Goal: Task Accomplishment & Management: Manage account settings

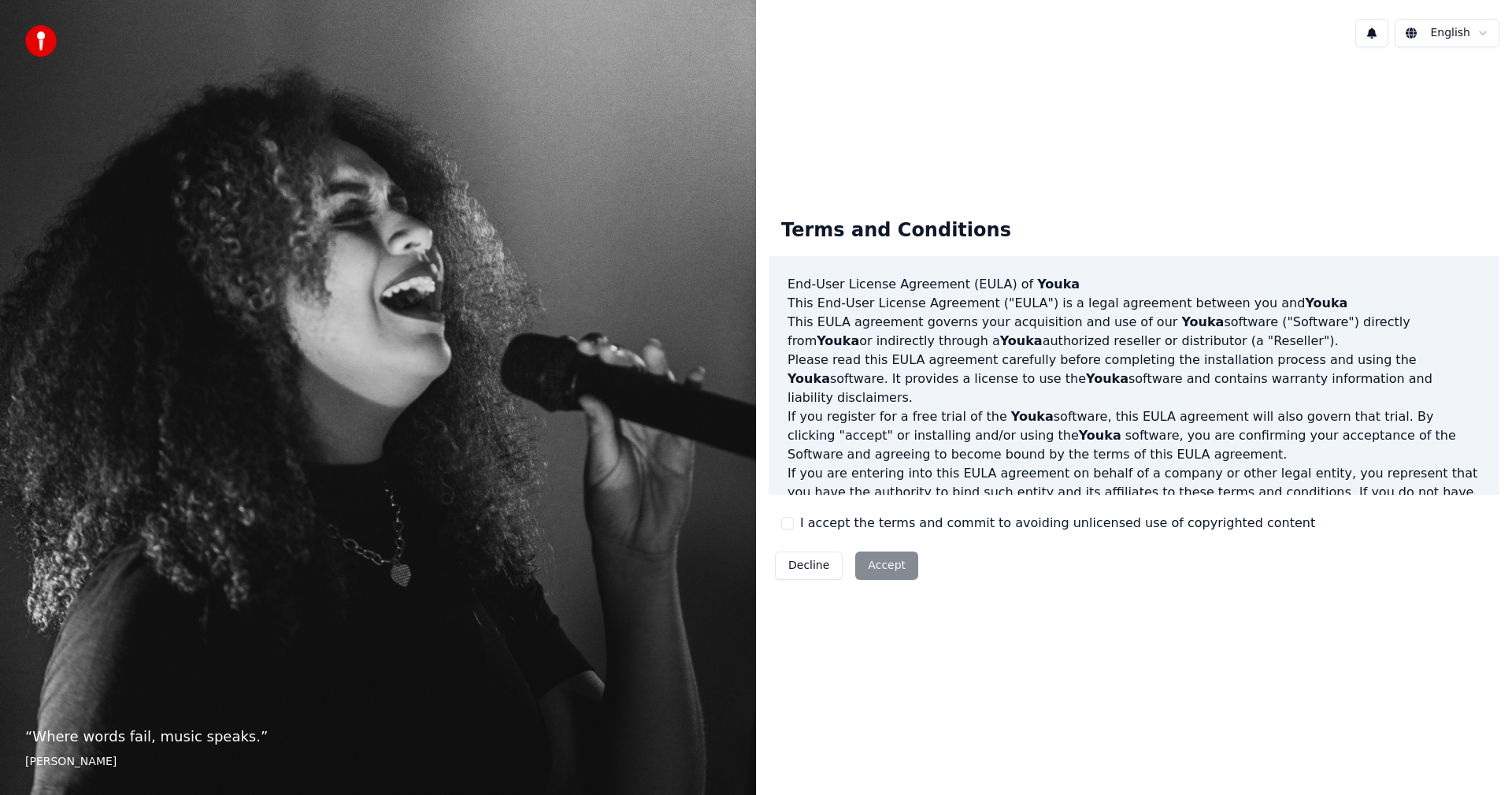
click at [785, 527] on button "I accept the terms and commit to avoiding unlicensed use of copyrighted content" at bounding box center [787, 523] width 13 height 13
click at [868, 560] on button "Accept" at bounding box center [887, 566] width 63 height 29
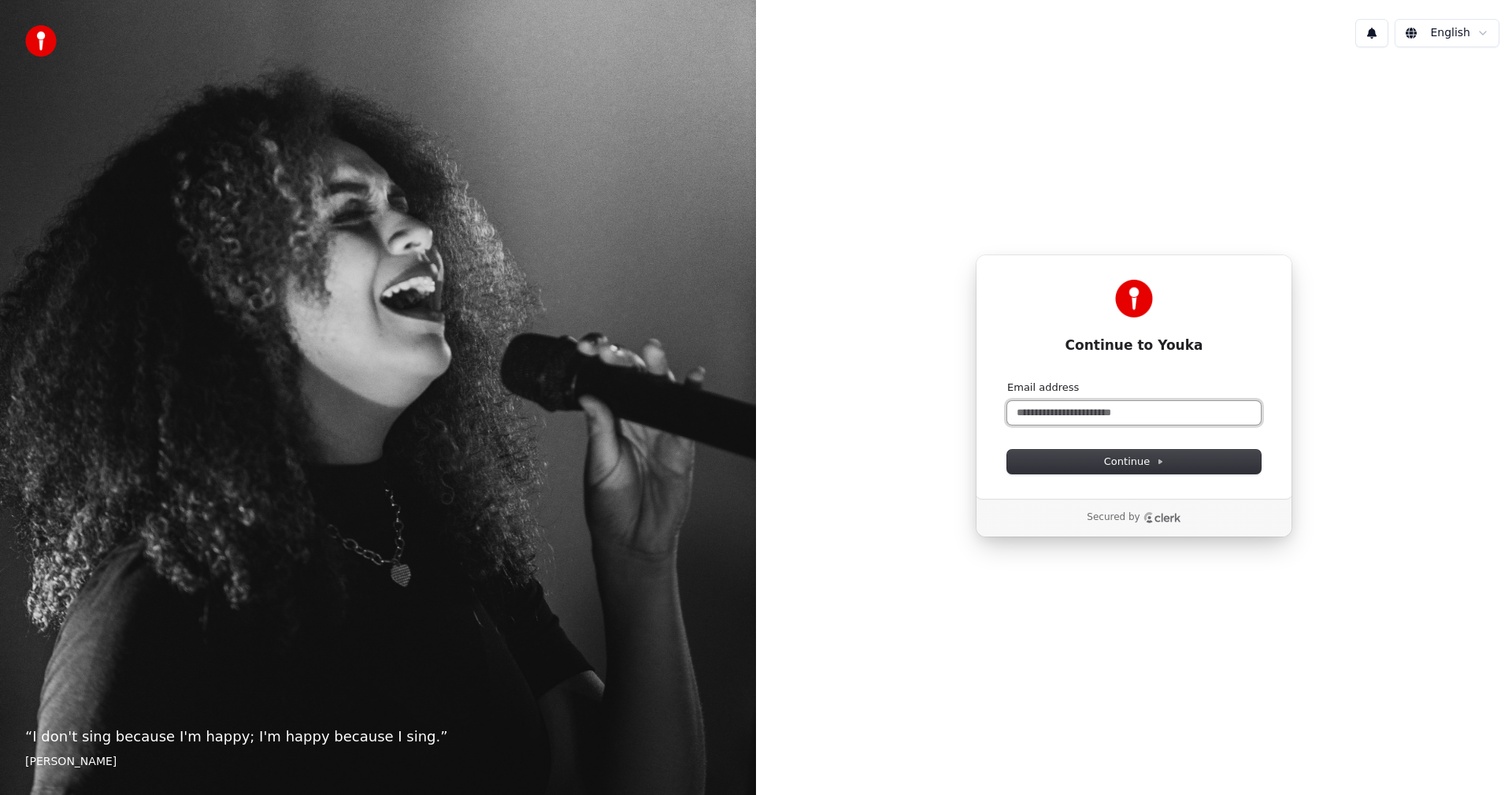
click at [1037, 412] on input "Email address" at bounding box center [1134, 413] width 254 height 23
click at [1126, 454] on button "Continue" at bounding box center [1134, 461] width 254 height 23
type input "**********"
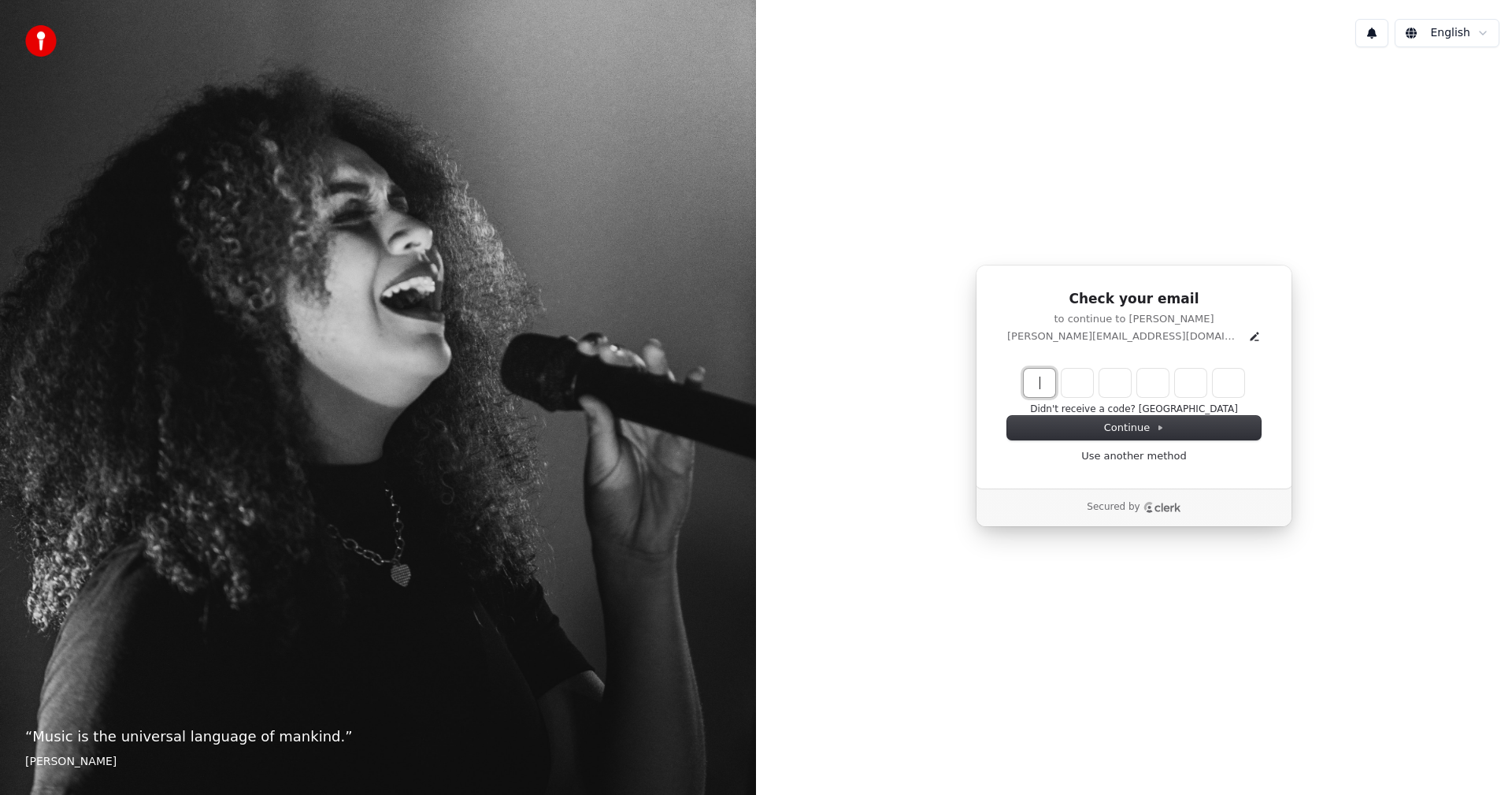
click at [1038, 384] on input "Enter verification code" at bounding box center [1149, 383] width 252 height 29
type input "******"
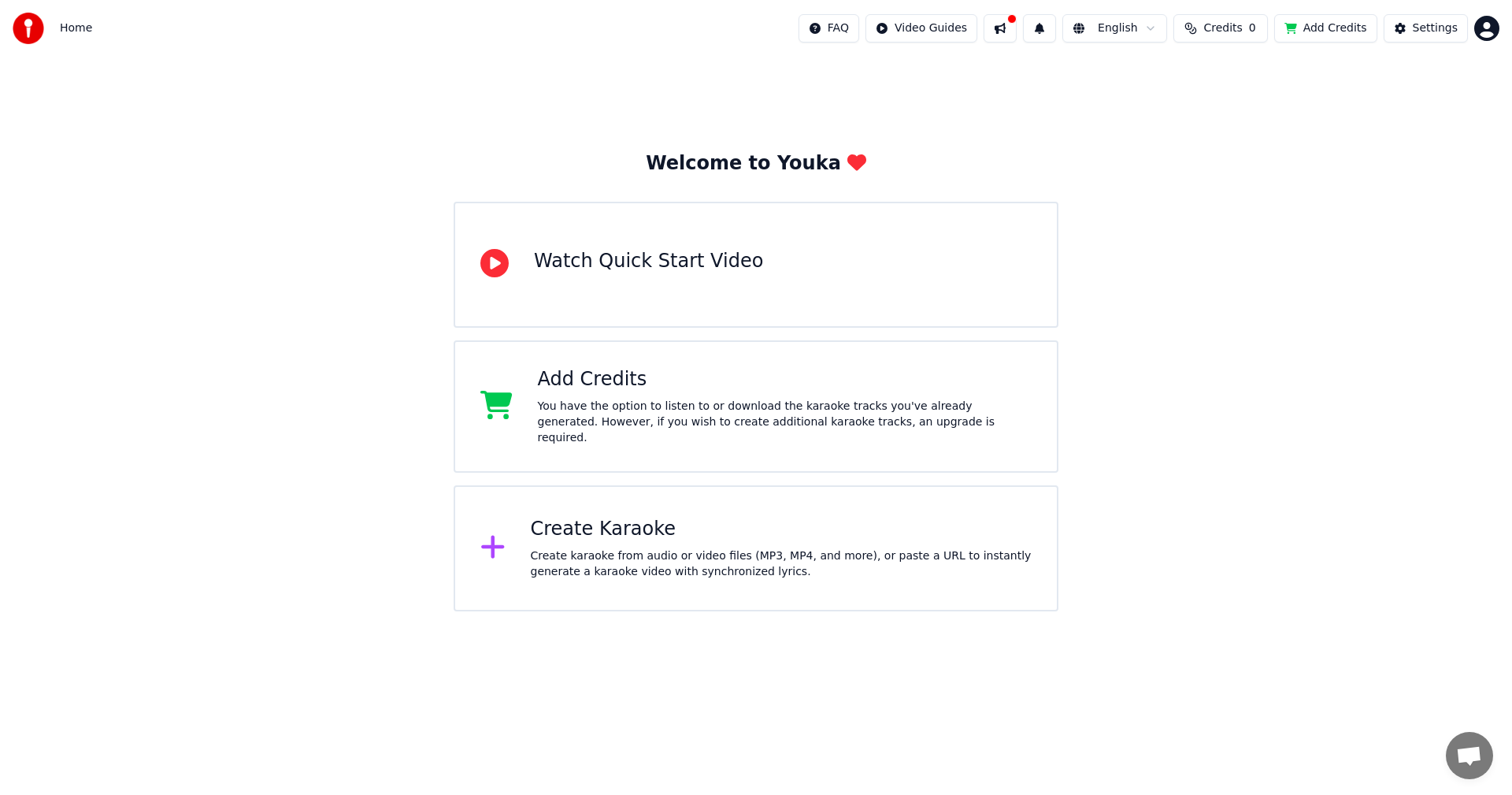
click at [1344, 26] on button "Add Credits" at bounding box center [1325, 29] width 103 height 29
click at [624, 534] on div "Create Karaoke" at bounding box center [781, 529] width 501 height 25
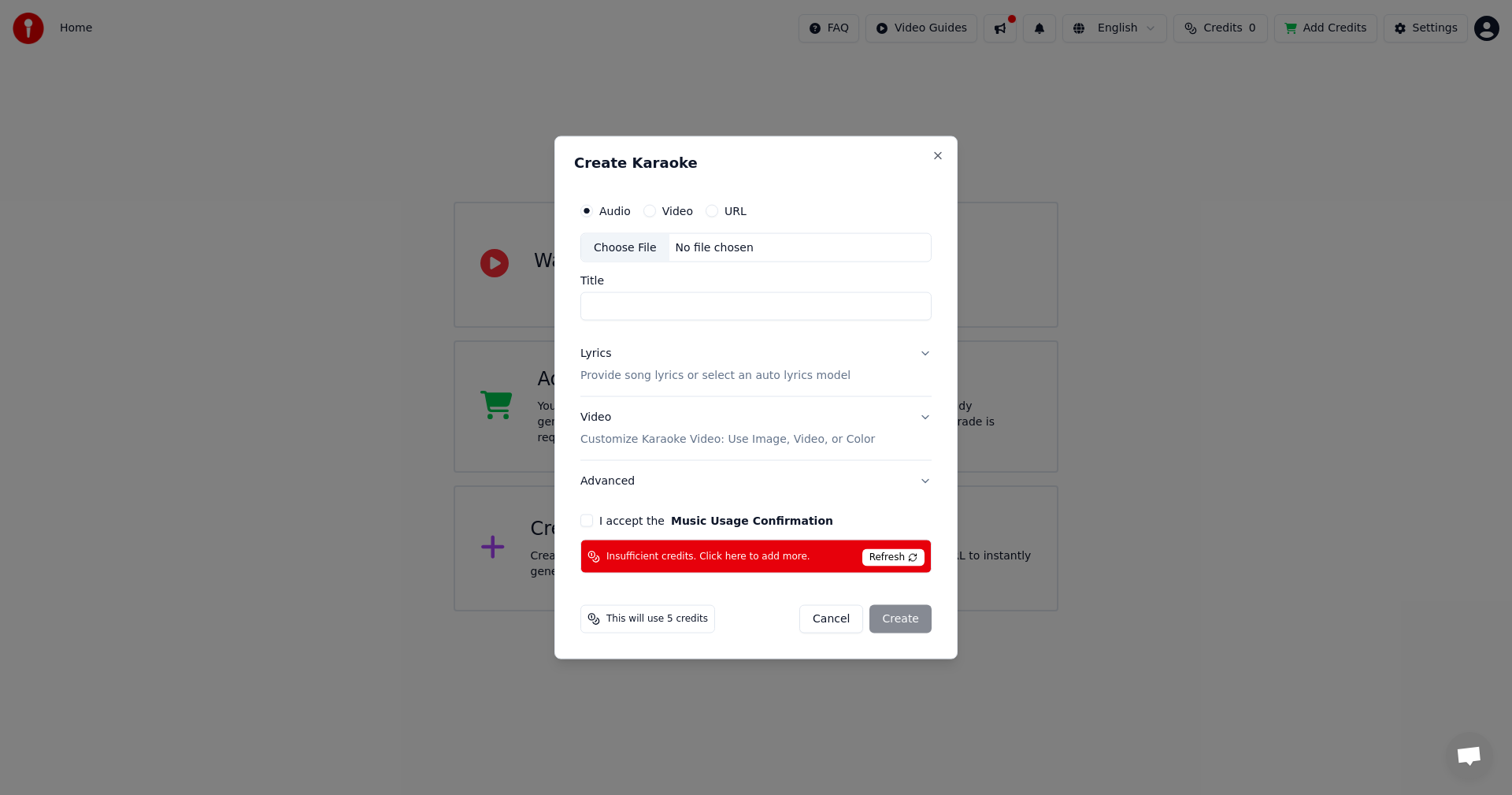
click at [901, 555] on span "Refresh" at bounding box center [892, 557] width 62 height 17
click at [896, 555] on span "Refresh" at bounding box center [892, 557] width 62 height 17
click at [894, 552] on span "Refresh" at bounding box center [892, 557] width 62 height 17
click at [878, 555] on span "Refresh" at bounding box center [892, 557] width 62 height 17
click at [839, 615] on button "Cancel" at bounding box center [830, 619] width 64 height 29
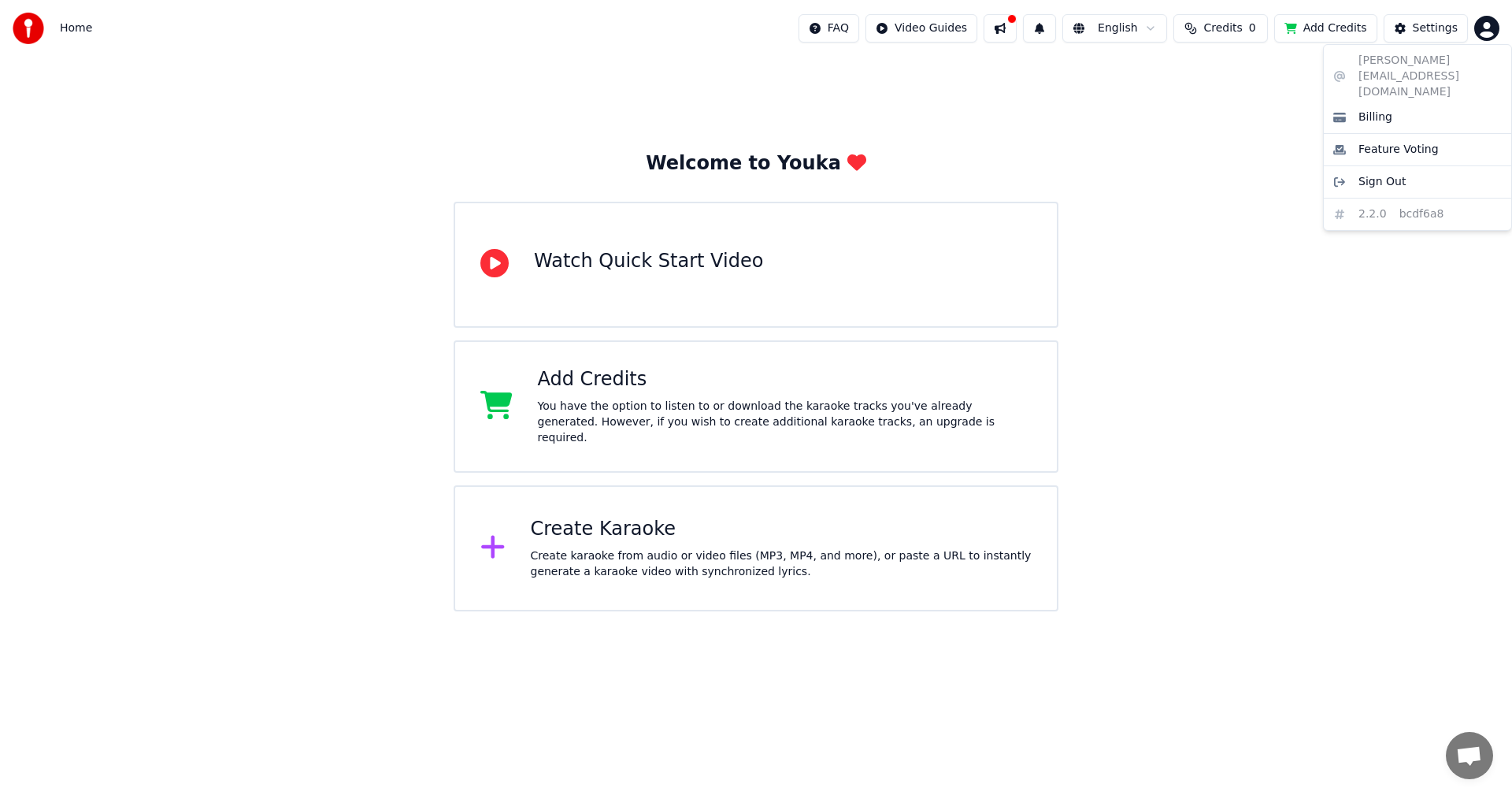
click at [1485, 22] on html "Home FAQ Video Guides English Credits 0 Add Credits Settings Welcome to Youka W…" at bounding box center [756, 305] width 1512 height 611
click at [1378, 174] on span "Sign Out" at bounding box center [1382, 182] width 48 height 16
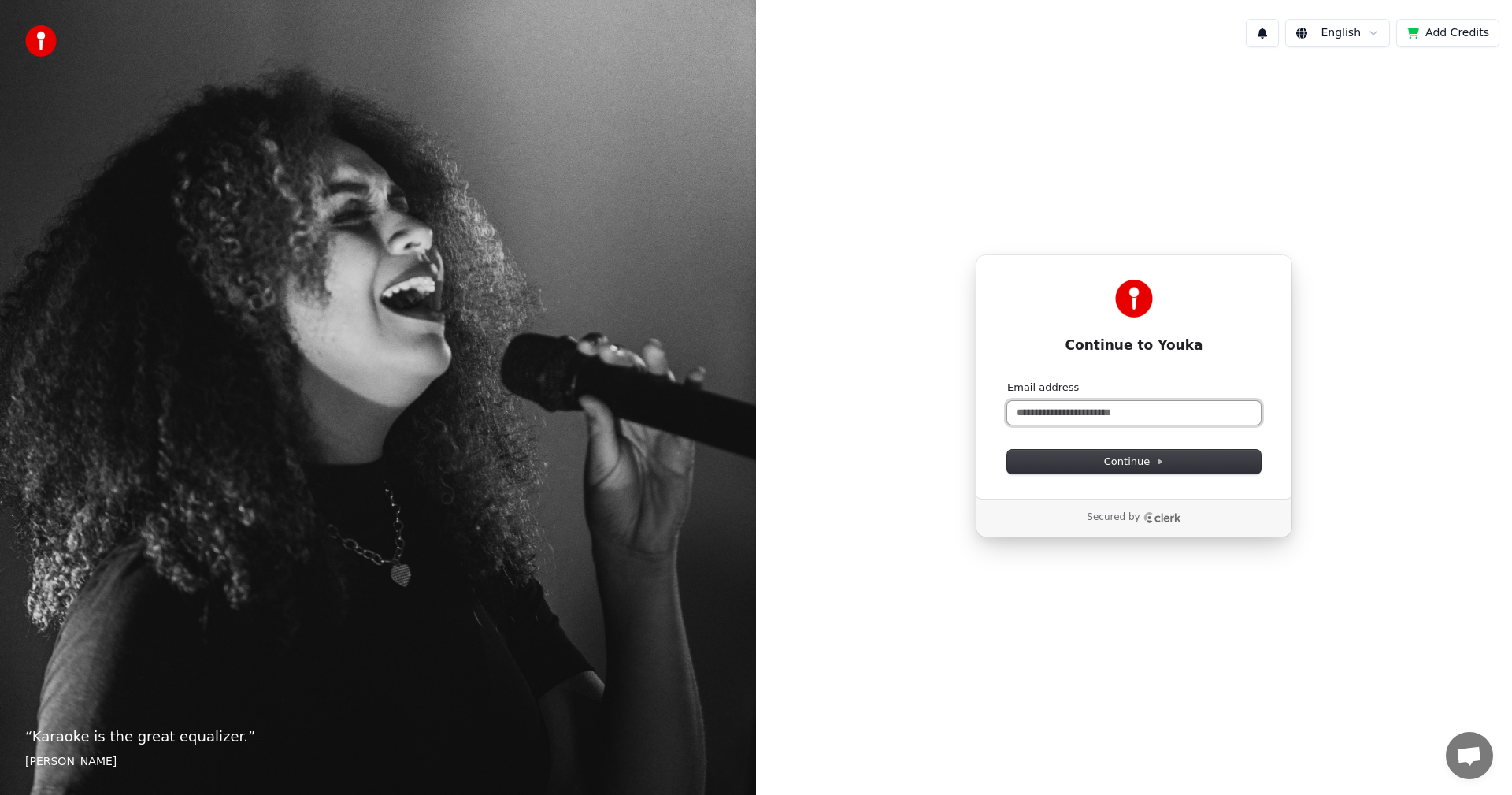
click at [1081, 408] on input "Email address" at bounding box center [1134, 413] width 254 height 23
click at [1114, 456] on span "Continue" at bounding box center [1134, 462] width 60 height 14
type input "**********"
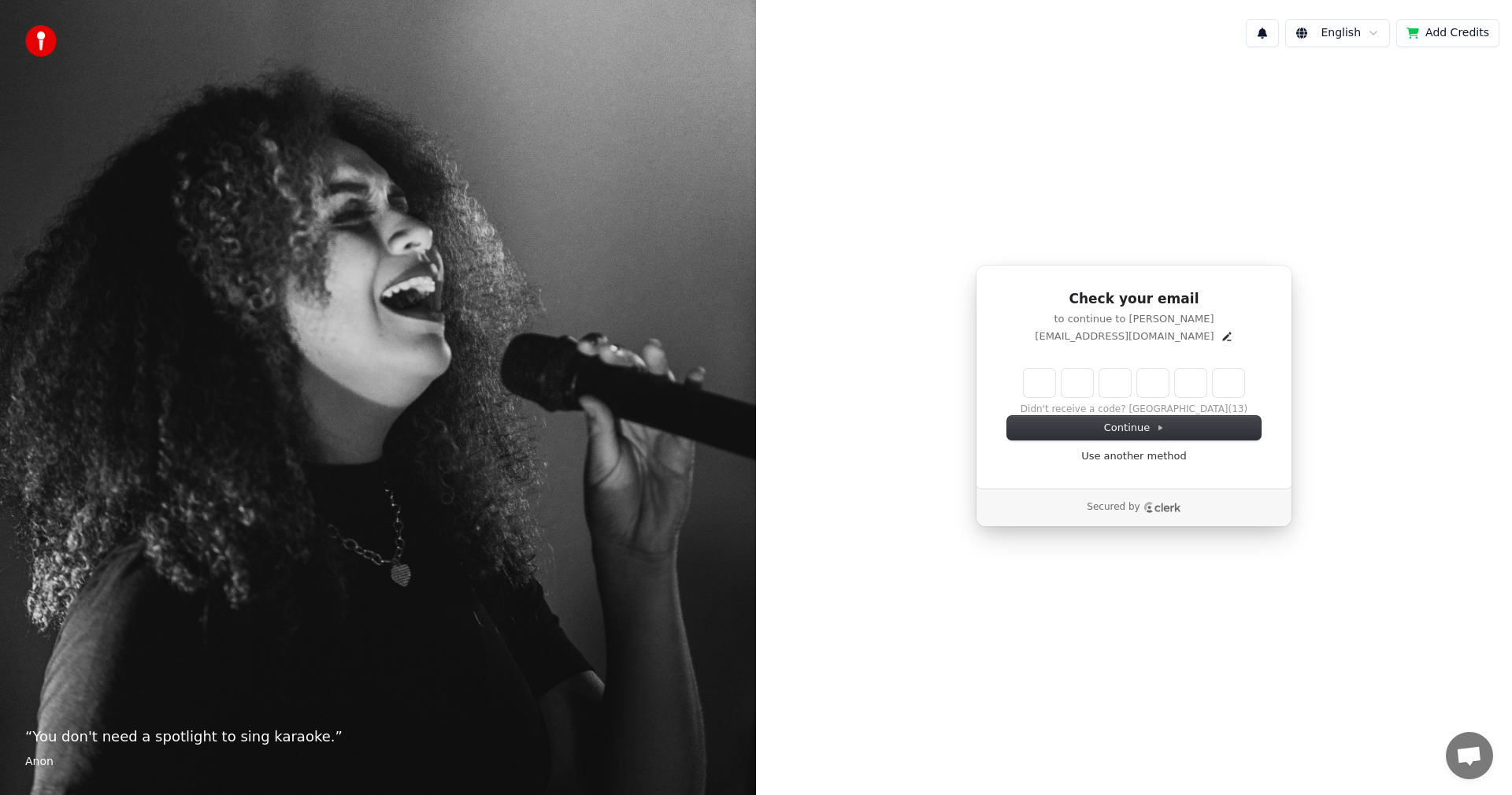
click at [1035, 387] on input "Enter verification code" at bounding box center [1134, 383] width 221 height 29
type input "******"
